Goal: Information Seeking & Learning: Find specific fact

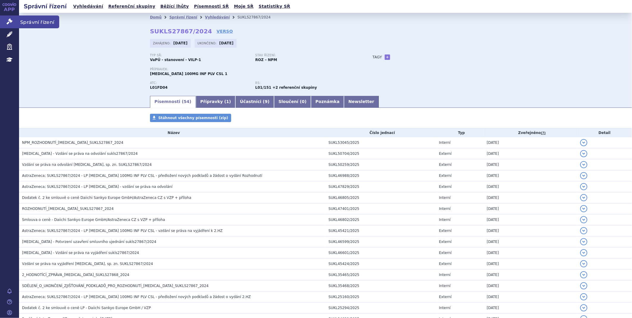
click at [12, 21] on icon at bounding box center [10, 21] width 6 height 6
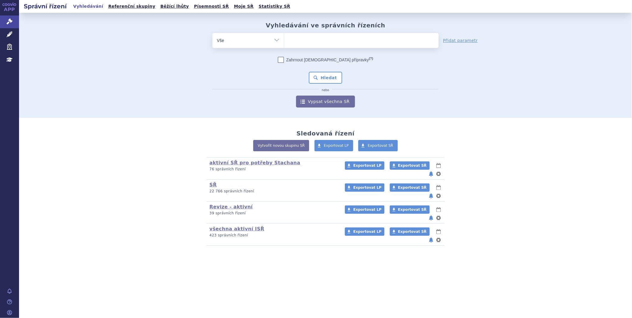
click at [311, 43] on ul at bounding box center [361, 39] width 154 height 12
click at [284, 43] on select at bounding box center [284, 40] width 0 height 15
type input "ve"
type input "ver"
type input "vers"
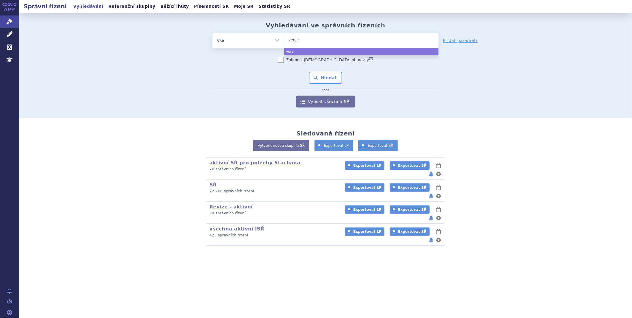
type input "versen"
type input "verseni"
type input "versenio"
type input "versenios"
select select "versenios"
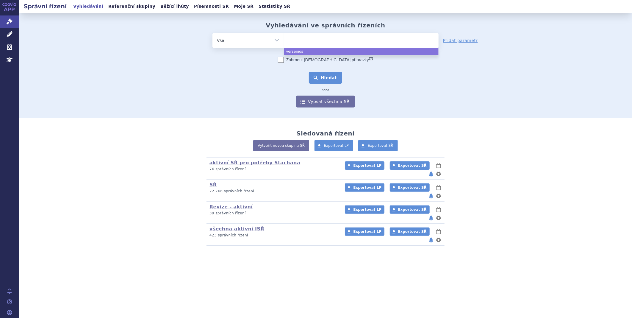
click at [326, 75] on button "Hledat" at bounding box center [326, 78] width 34 height 12
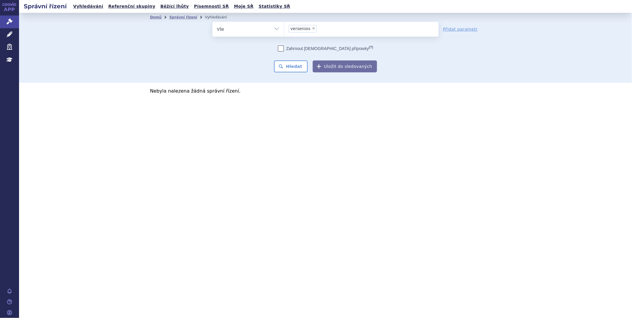
click at [312, 29] on span "×" at bounding box center [314, 28] width 4 height 4
click at [284, 29] on select "versenios" at bounding box center [284, 28] width 0 height 15
select select
type input "ve"
type input "ver"
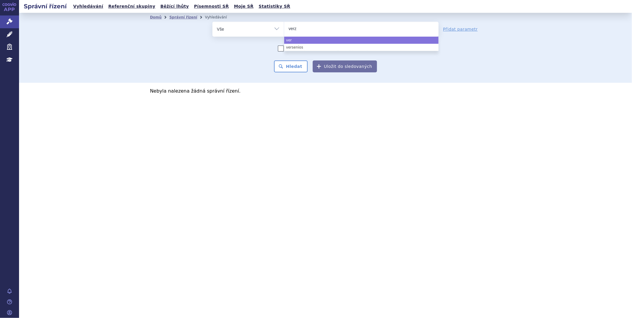
type input "verze"
type input "verzen"
type input "verzeni"
type input "verzenio"
type input "verzenios"
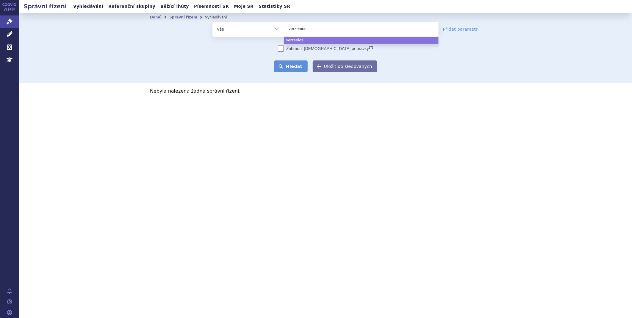
select select "verzenios"
click at [291, 63] on button "Hledat" at bounding box center [291, 66] width 34 height 12
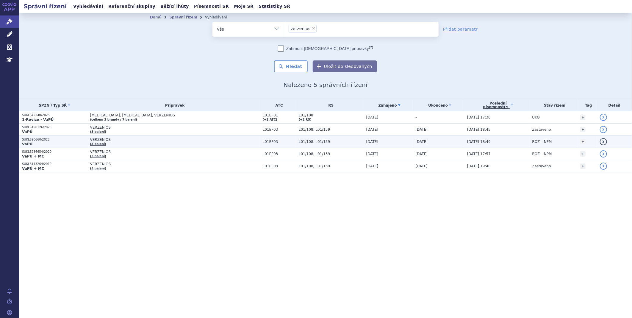
click at [111, 139] on span "VERZENIOS" at bounding box center [164, 139] width 149 height 4
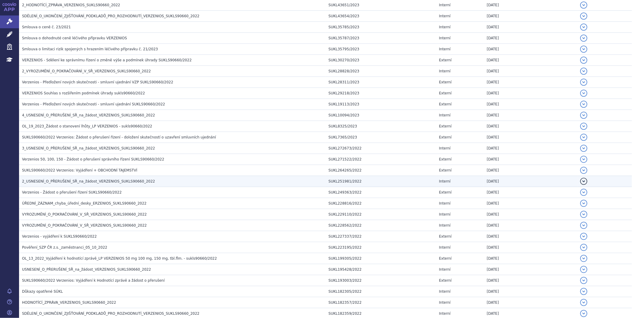
scroll to position [231, 0]
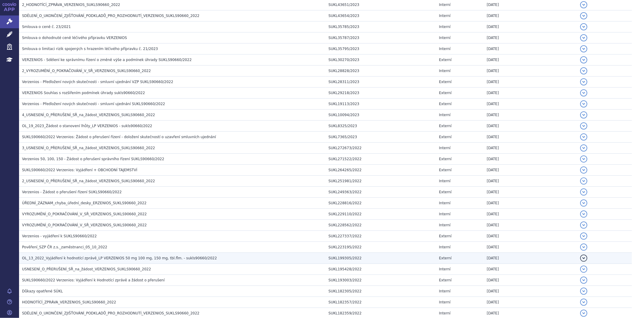
click at [65, 260] on span "OL_13_2022_Vyjádření k hodnotící zprávě_LP VERZENIOS 50 mg 100 mg, 150 mg, tbl.…" at bounding box center [119, 258] width 195 height 4
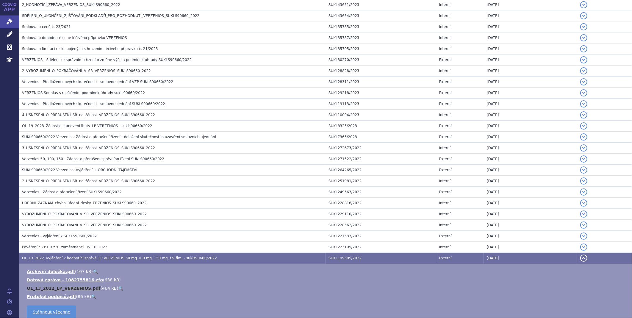
click at [58, 287] on link "OL_13_2022_LP_VERZENIOS.pdf" at bounding box center [64, 288] width 74 height 5
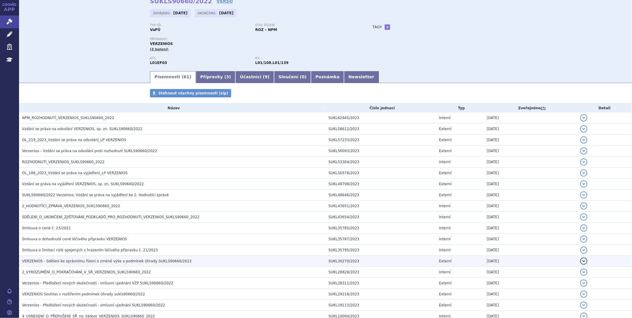
scroll to position [0, 0]
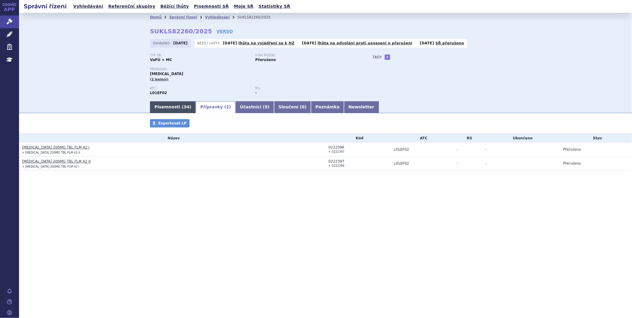
click at [161, 107] on link "Písemnosti ( 34 )" at bounding box center [173, 107] width 46 height 12
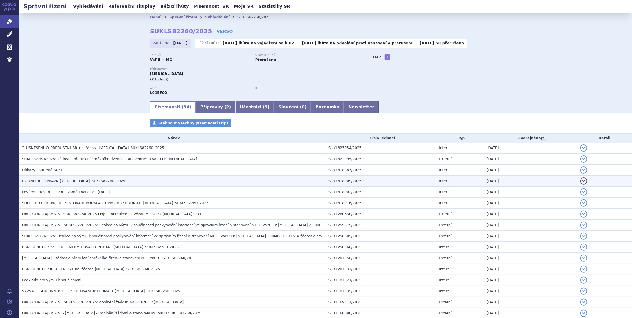
click at [87, 179] on span "HODNOTÍCÍ_ZPRÁVA_[MEDICAL_DATA]_SUKLS82260_2025" at bounding box center [73, 181] width 103 height 4
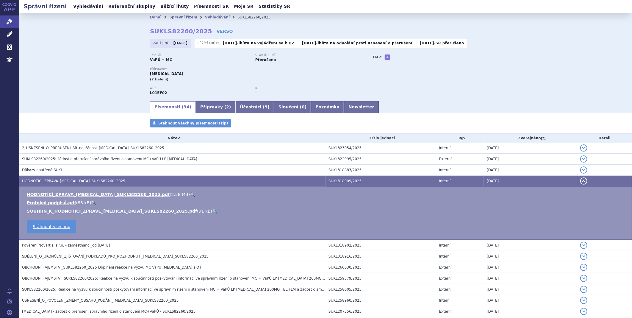
click at [227, 44] on strong "[DATE]" at bounding box center [230, 43] width 14 height 4
click at [84, 195] on link "HODNOTÍCÍ_ZPRÁVA_KISQALI_SUKLS82260_2025.pdf" at bounding box center [98, 194] width 143 height 5
click at [8, 22] on icon at bounding box center [10, 21] width 6 height 6
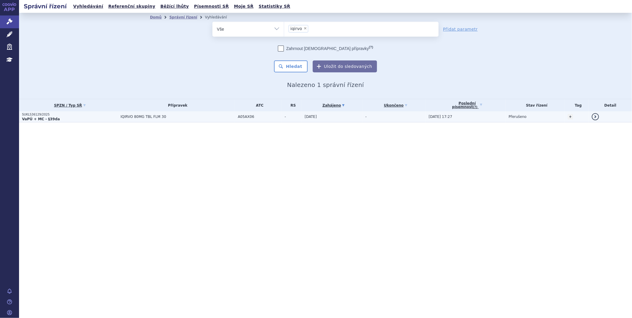
click at [45, 117] on strong "VaPÚ + MC - §39da" at bounding box center [41, 119] width 38 height 4
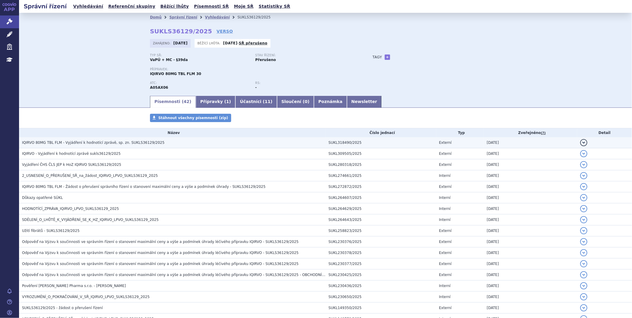
click at [89, 145] on span "IQIRVO 80MG TBL FLM - Vyjádření k hodnotící zprávě, sp. zn. SUKLS36129/2025" at bounding box center [93, 142] width 143 height 4
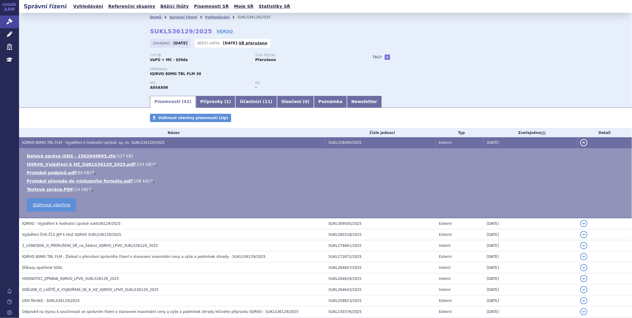
scroll to position [99, 0]
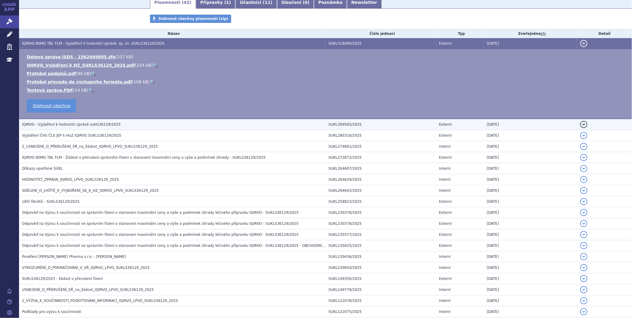
click at [66, 126] on span "IQIRVO - Vyjádření k hodnotící zprávě sukls36129/2025" at bounding box center [71, 124] width 99 height 4
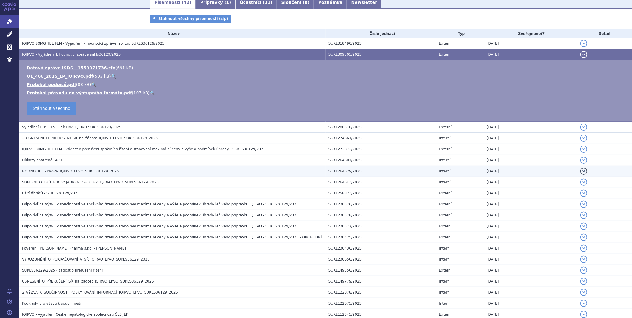
click at [51, 172] on span "HODNOTÍCÍ_ZPRÁVA_IQIRVO_LPVO_SUKLS36129_2025" at bounding box center [70, 171] width 97 height 4
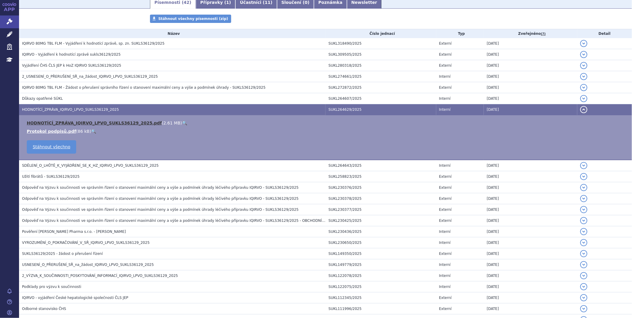
click at [53, 123] on link "HODNOTÍCÍ_ZPRÁVA_IQIRVO_LPVO_SUKLS36129_2025.pdf" at bounding box center [94, 123] width 135 height 5
